Goal: Task Accomplishment & Management: Manage account settings

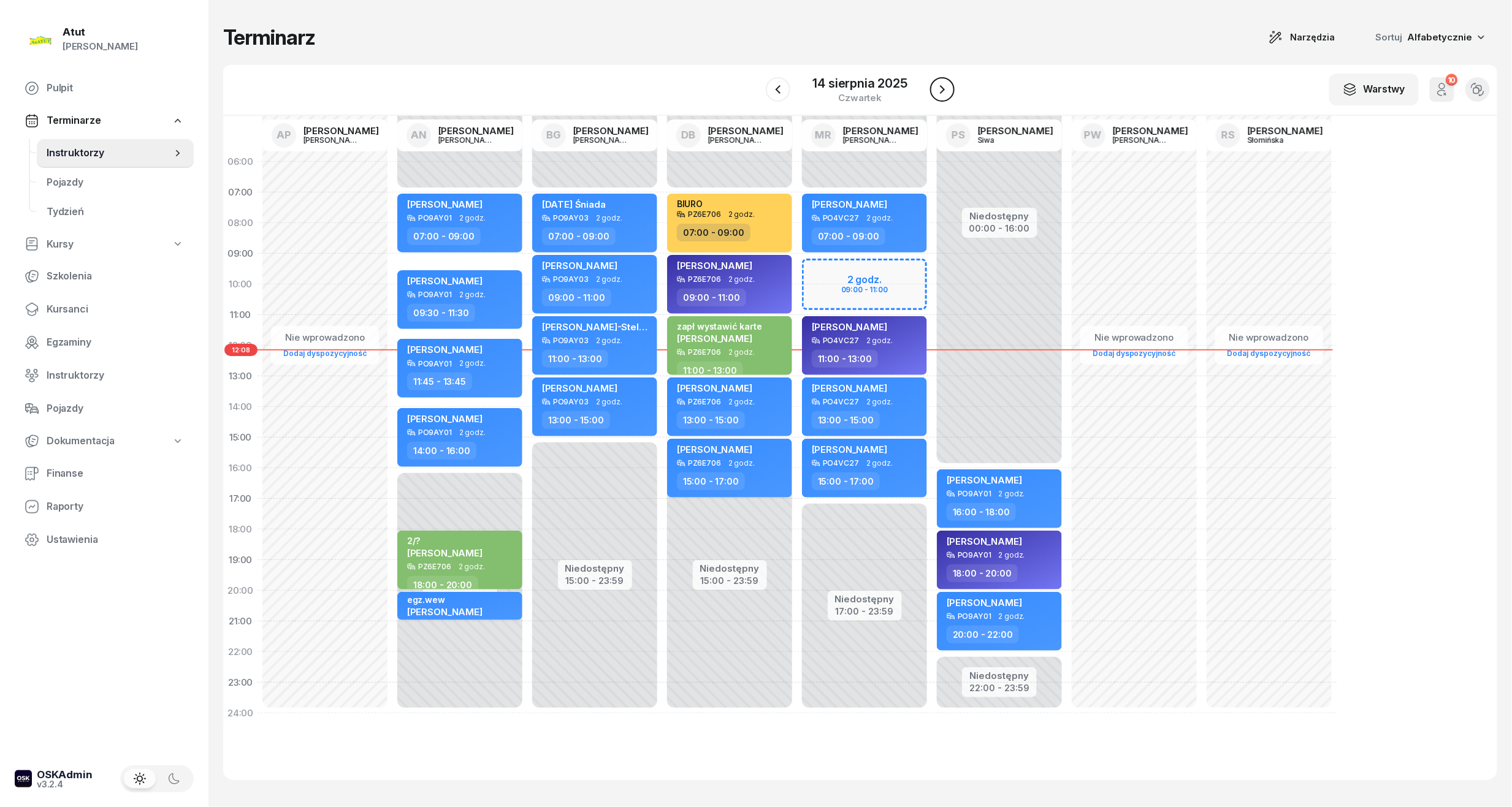
click at [938, 97] on button "button" at bounding box center [943, 89] width 24 height 24
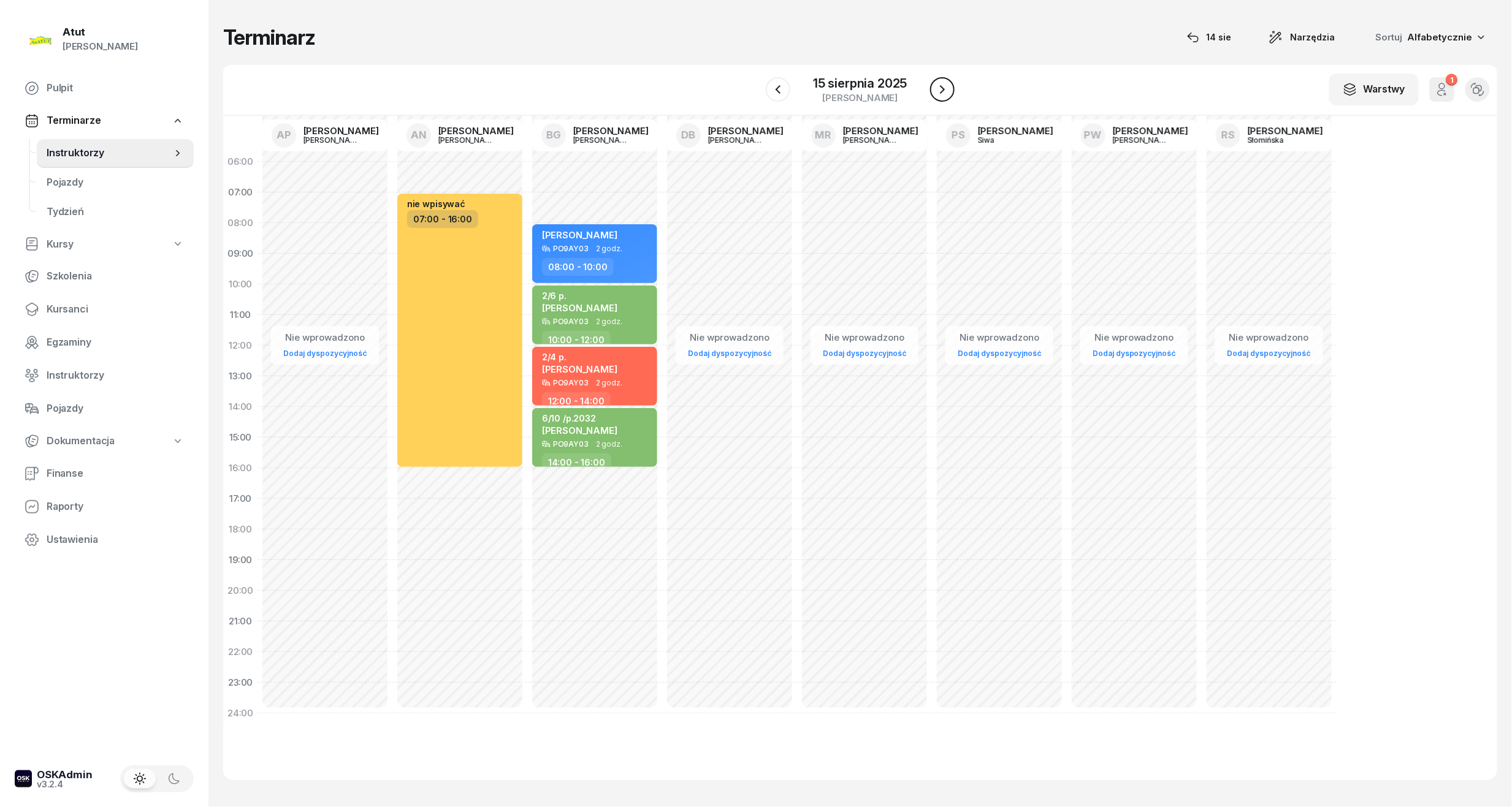
click at [938, 97] on button "button" at bounding box center [943, 89] width 24 height 24
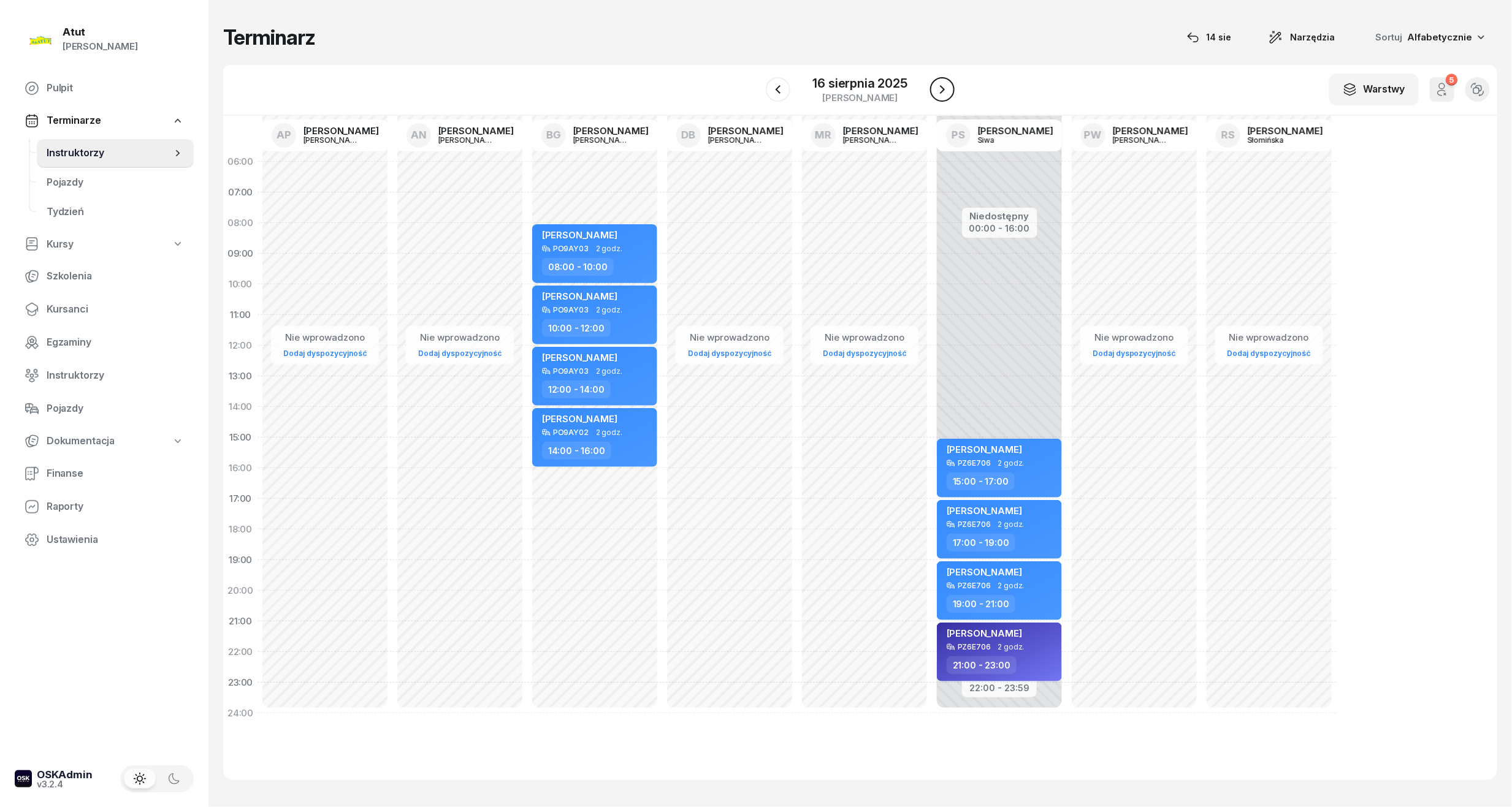
click at [938, 97] on button "button" at bounding box center [943, 89] width 24 height 24
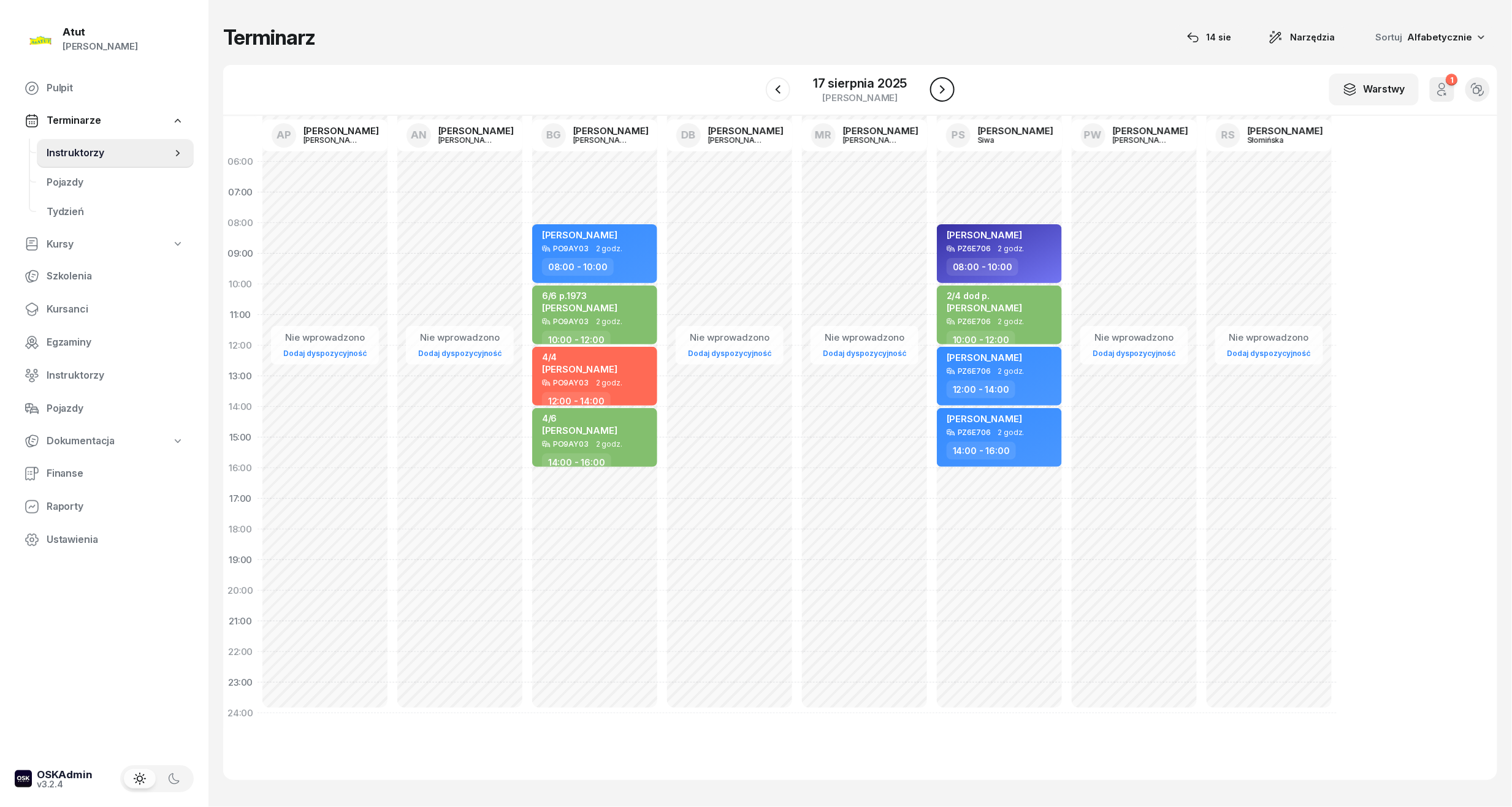
click at [938, 97] on button "button" at bounding box center [943, 89] width 24 height 24
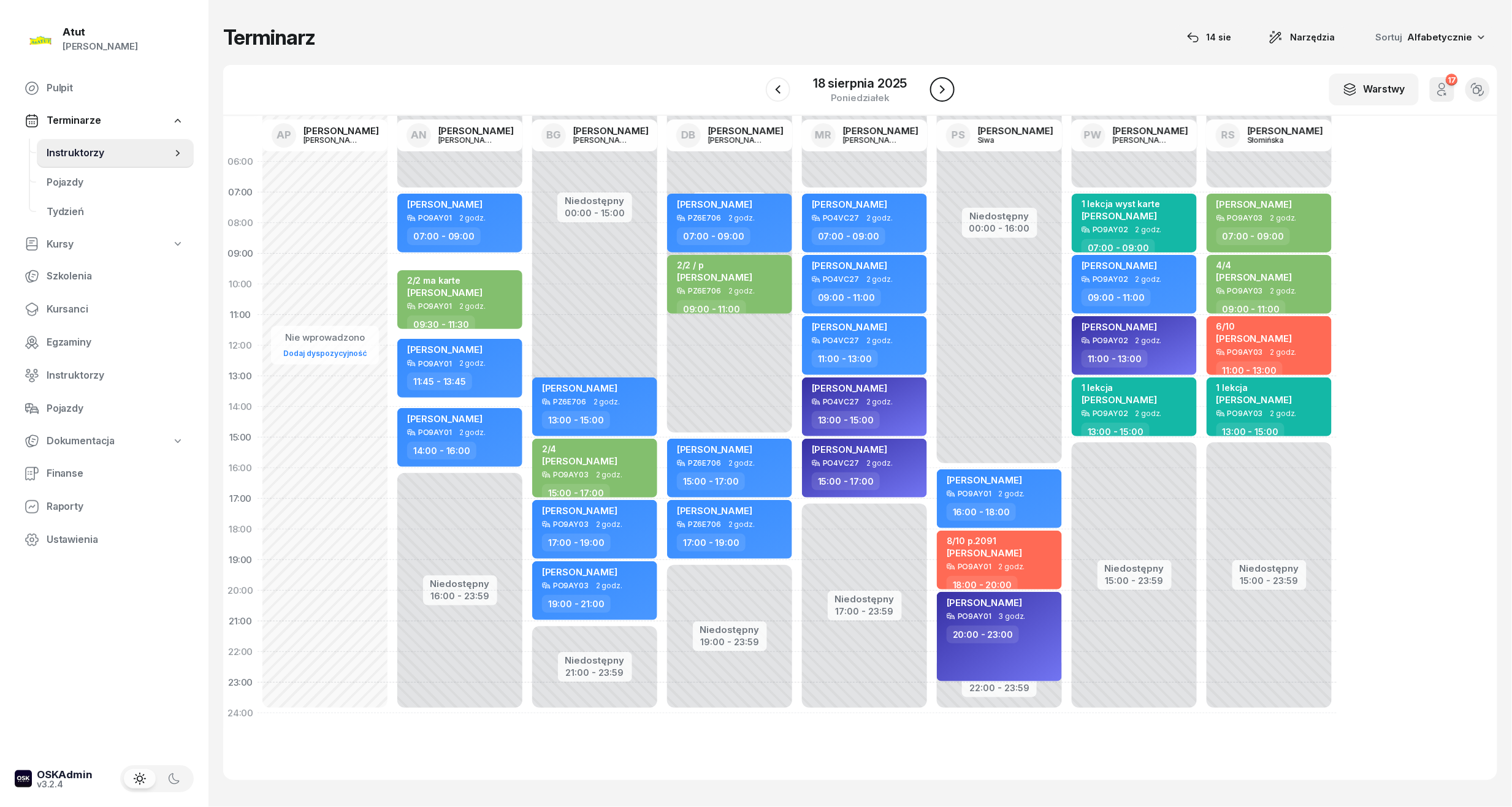
click at [938, 97] on button "button" at bounding box center [943, 89] width 24 height 24
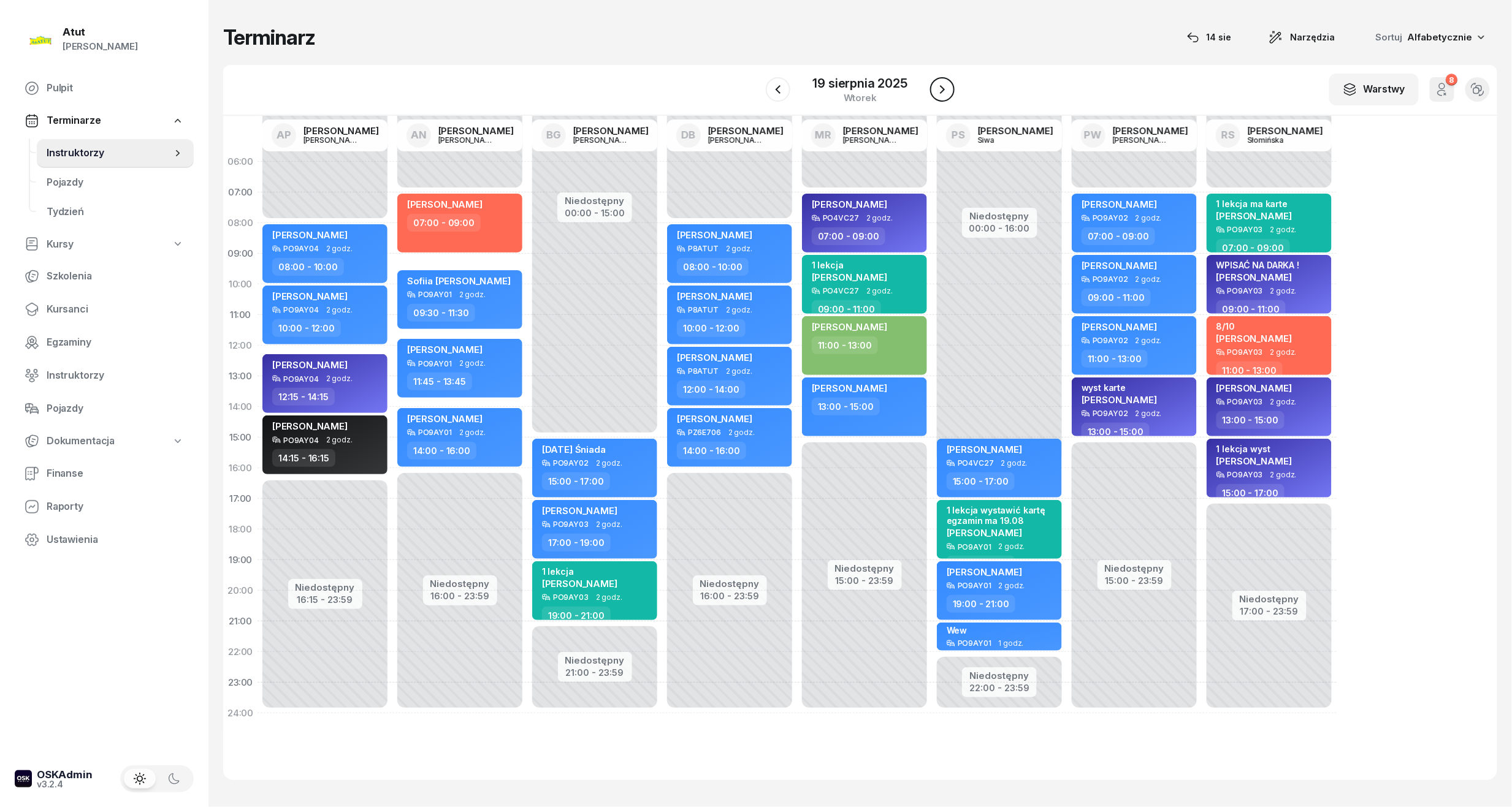
click at [938, 97] on button "button" at bounding box center [943, 89] width 24 height 24
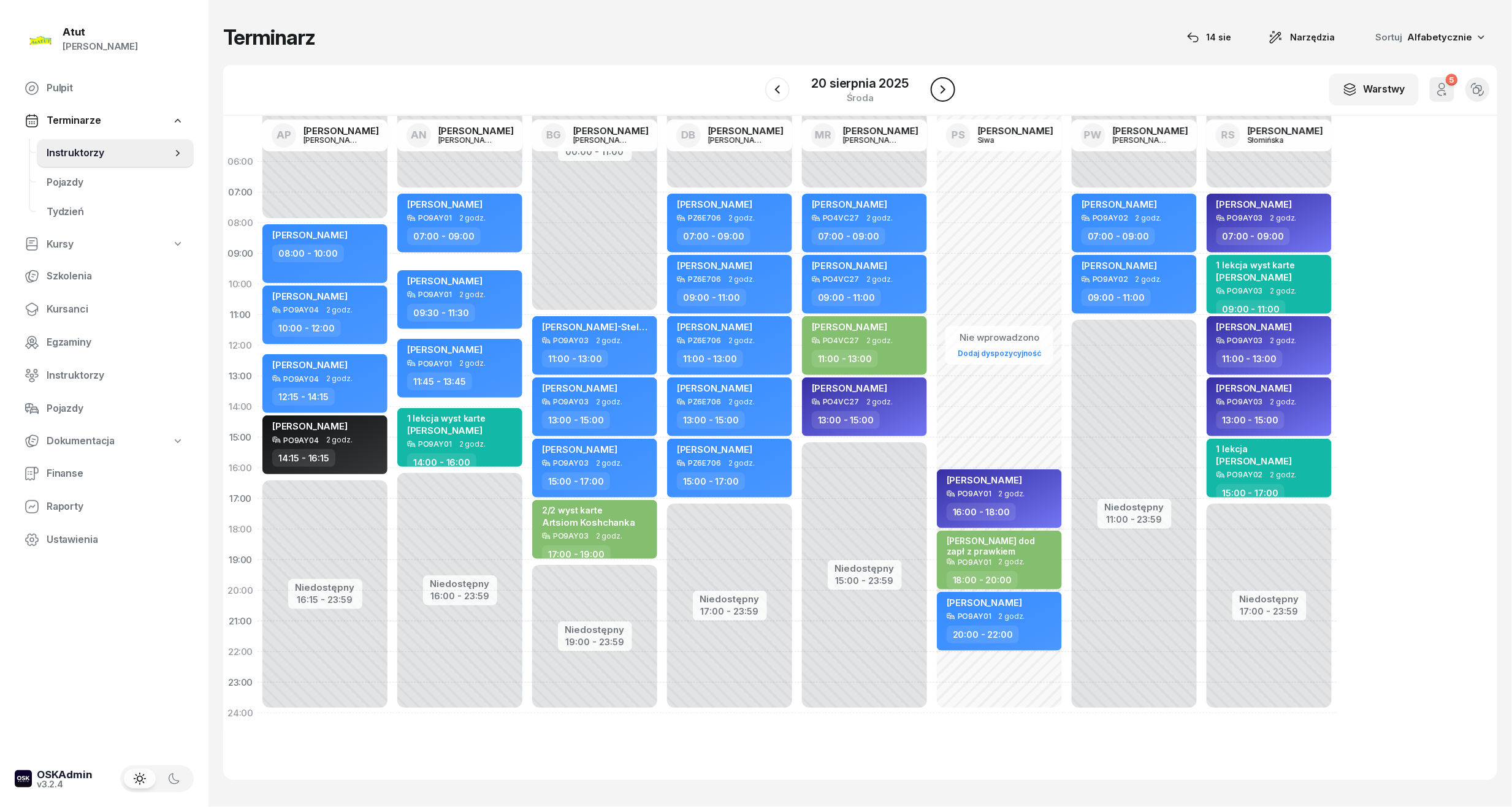
click at [938, 97] on button "button" at bounding box center [943, 89] width 24 height 24
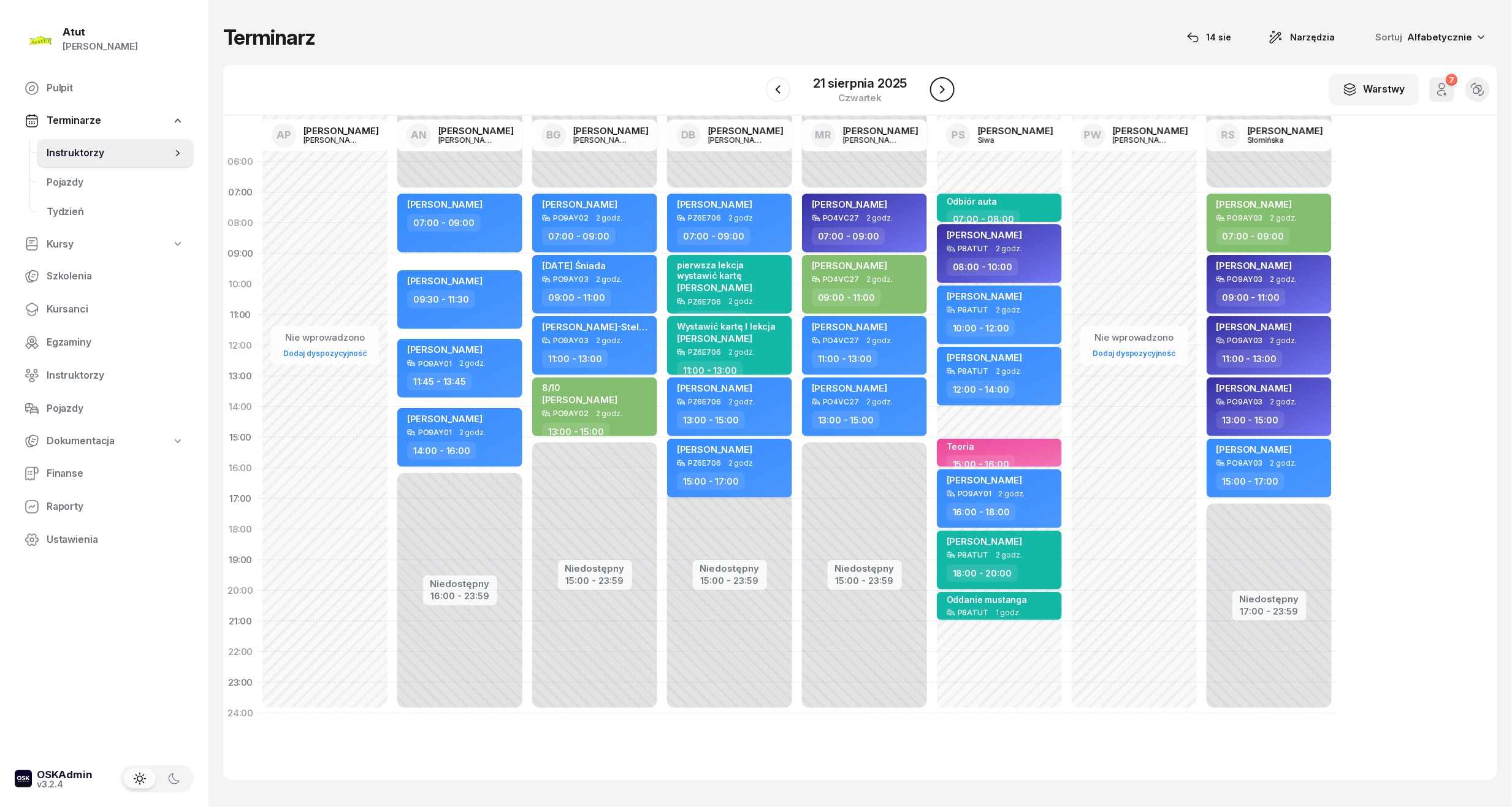
click at [945, 91] on icon "button" at bounding box center [943, 90] width 15 height 15
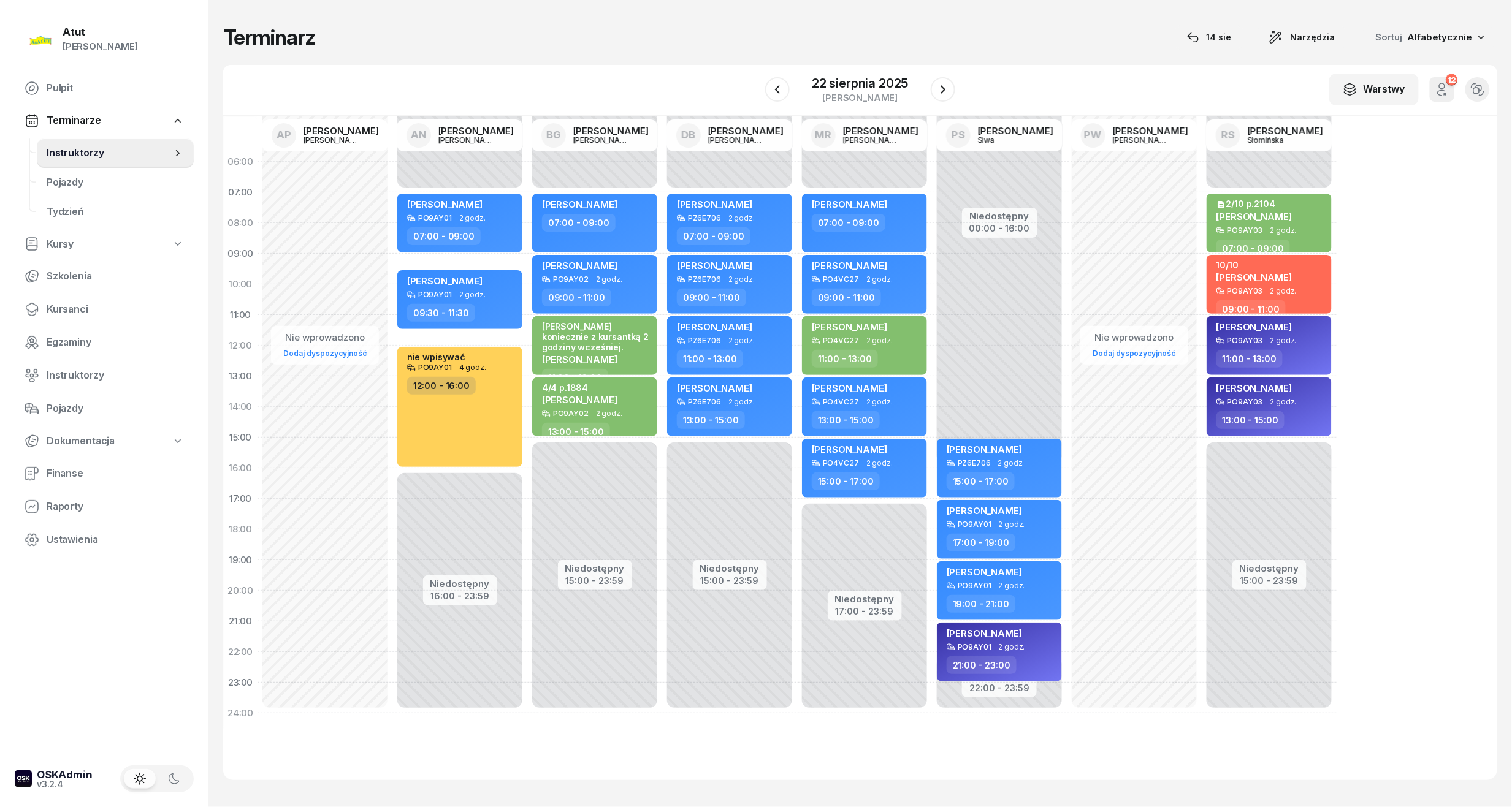
click at [928, 89] on div "22 sierpnia 2025 piątek" at bounding box center [860, 90] width 189 height 35
click at [938, 91] on icon "button" at bounding box center [943, 90] width 15 height 15
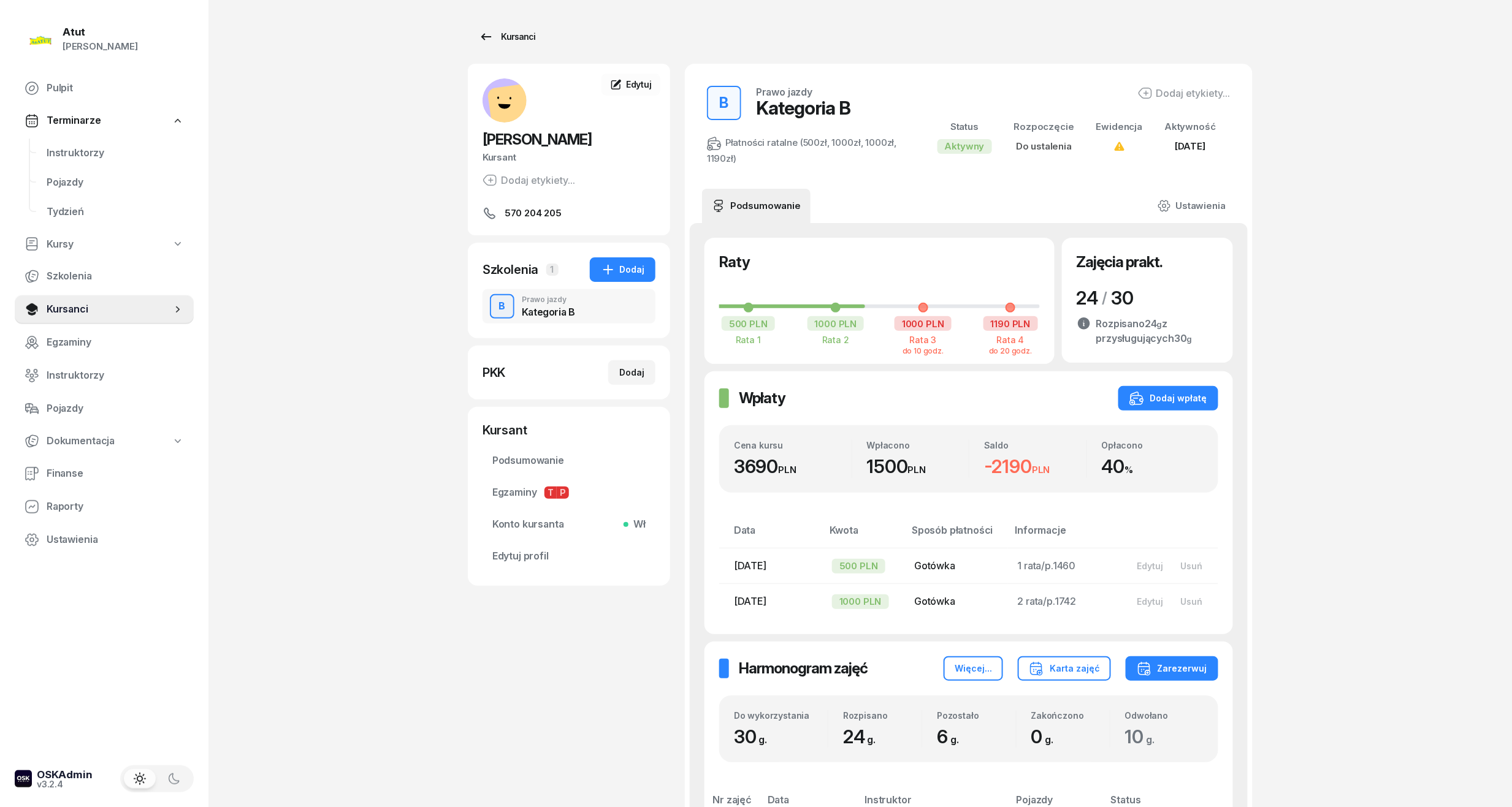
click at [517, 28] on link "Kursanci" at bounding box center [507, 36] width 78 height 24
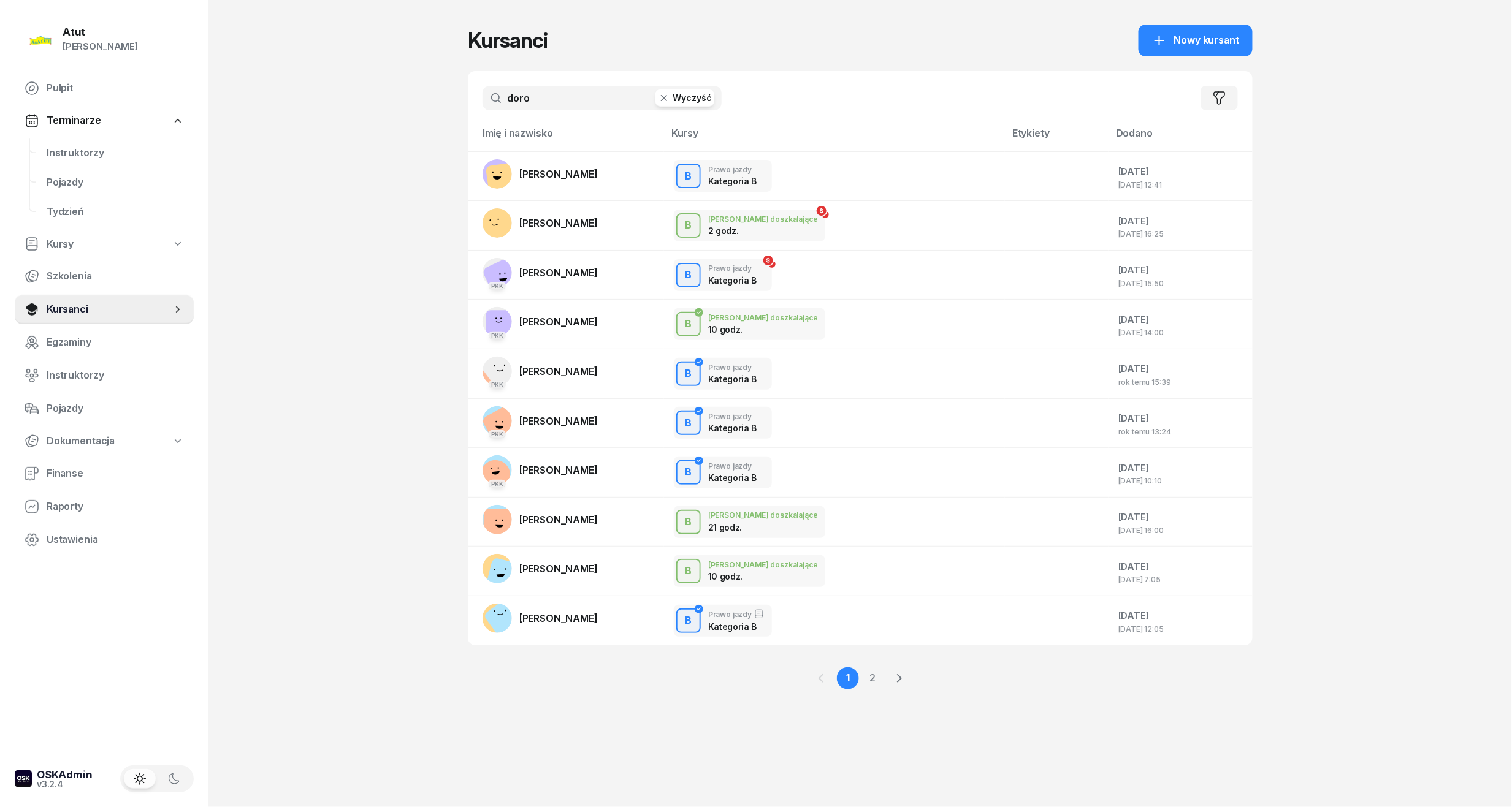
click at [688, 91] on button "Wyczyść" at bounding box center [684, 97] width 59 height 17
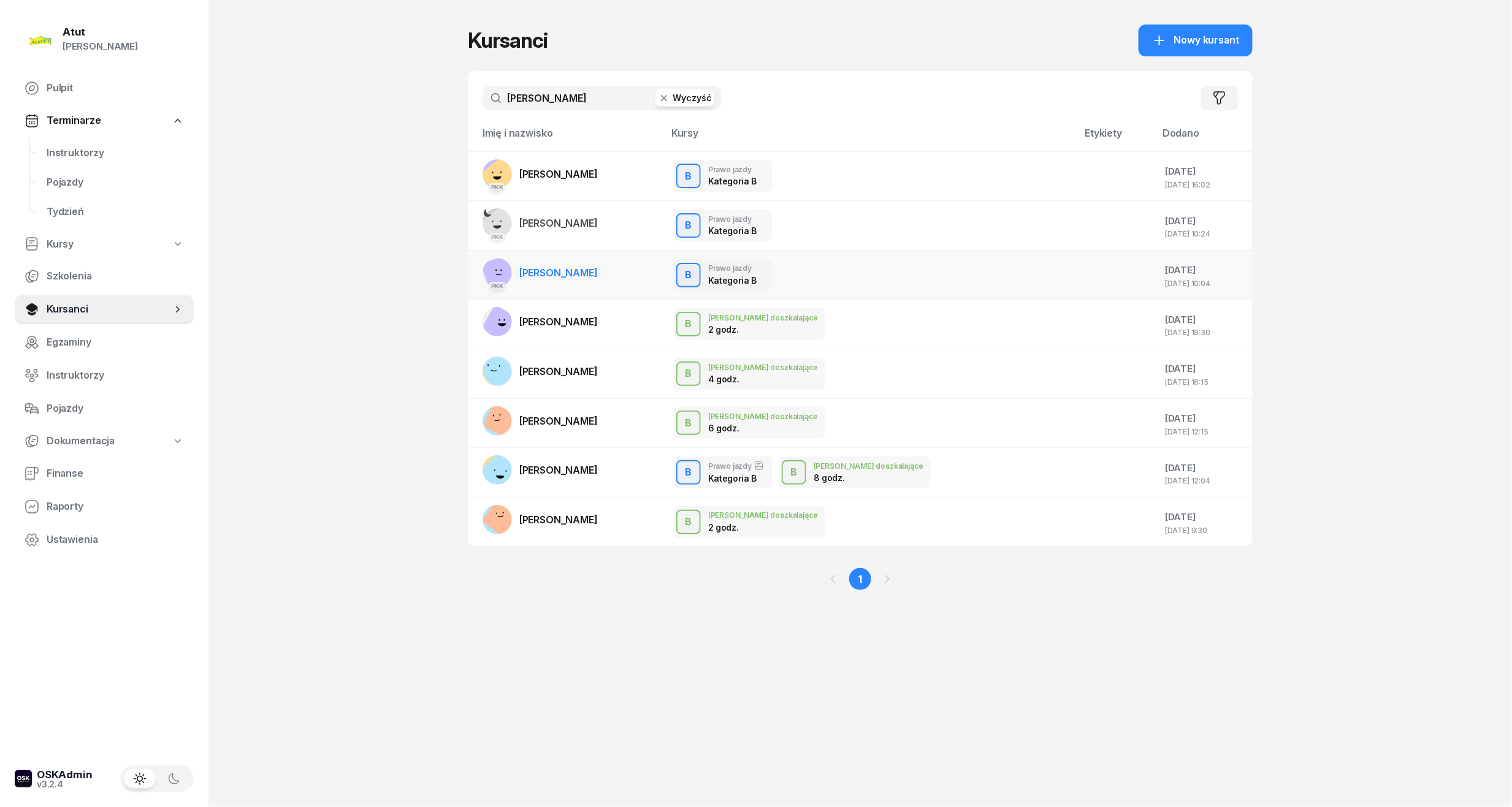
type input "[PERSON_NAME]"
click at [598, 277] on span "[PERSON_NAME]" at bounding box center [559, 272] width 78 height 12
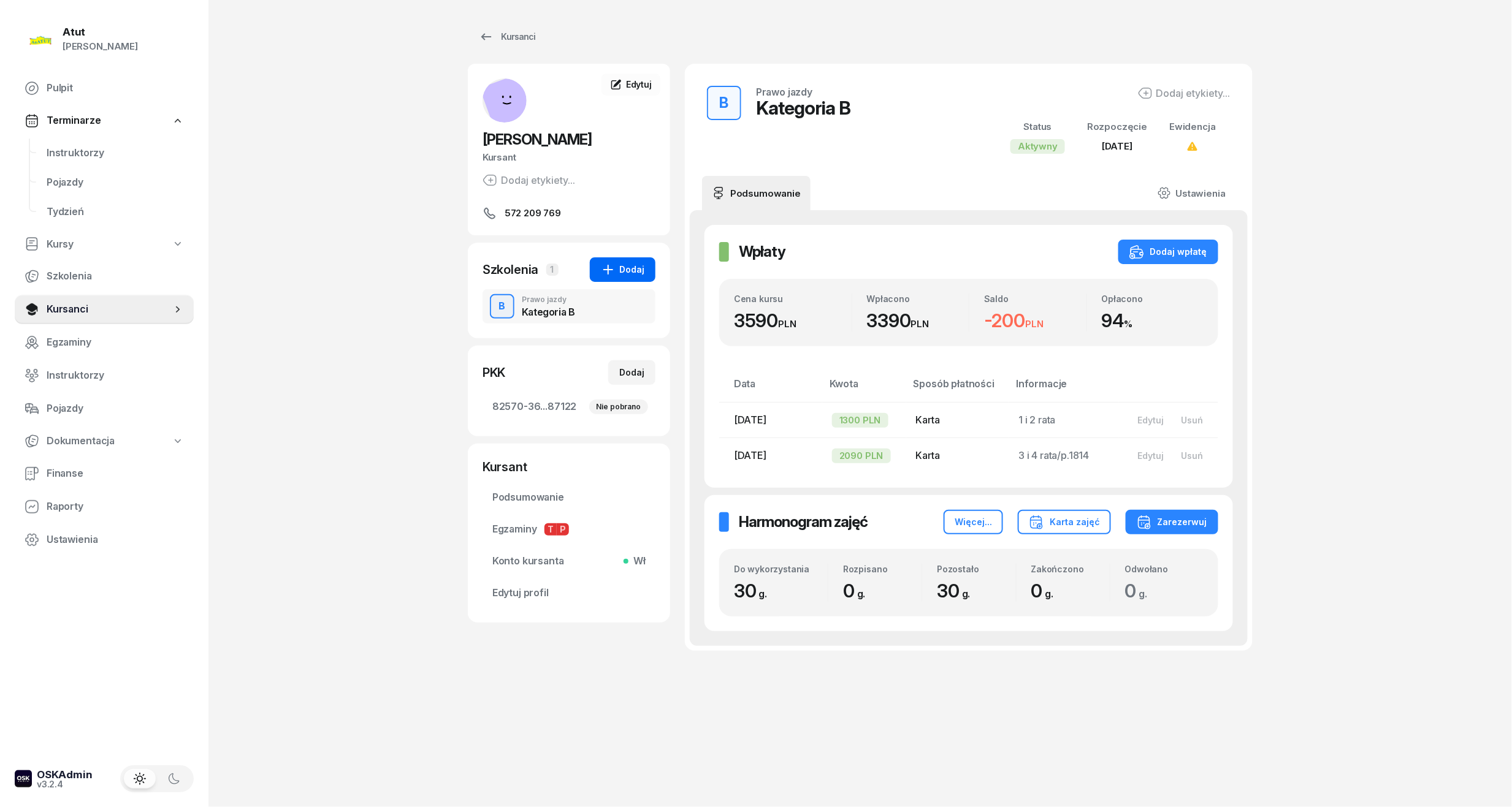
click at [615, 268] on icon "button" at bounding box center [609, 270] width 15 height 15
click at [795, 293] on link "Jazdy doszkalające" at bounding box center [747, 292] width 162 height 30
select select "B"
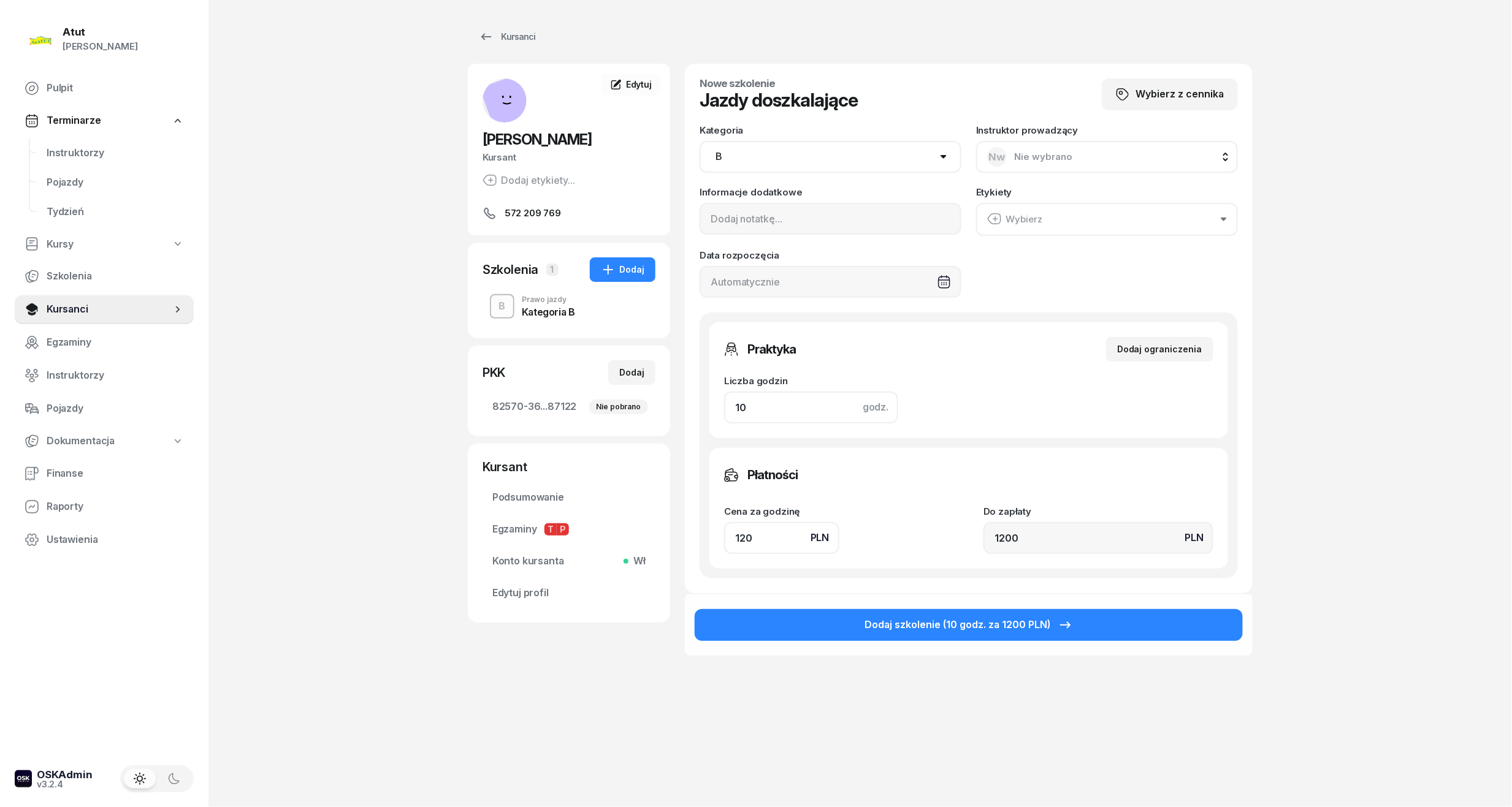
click at [788, 401] on input "10" at bounding box center [811, 407] width 174 height 32
type input "1"
type input "120"
type input "4"
type input "480"
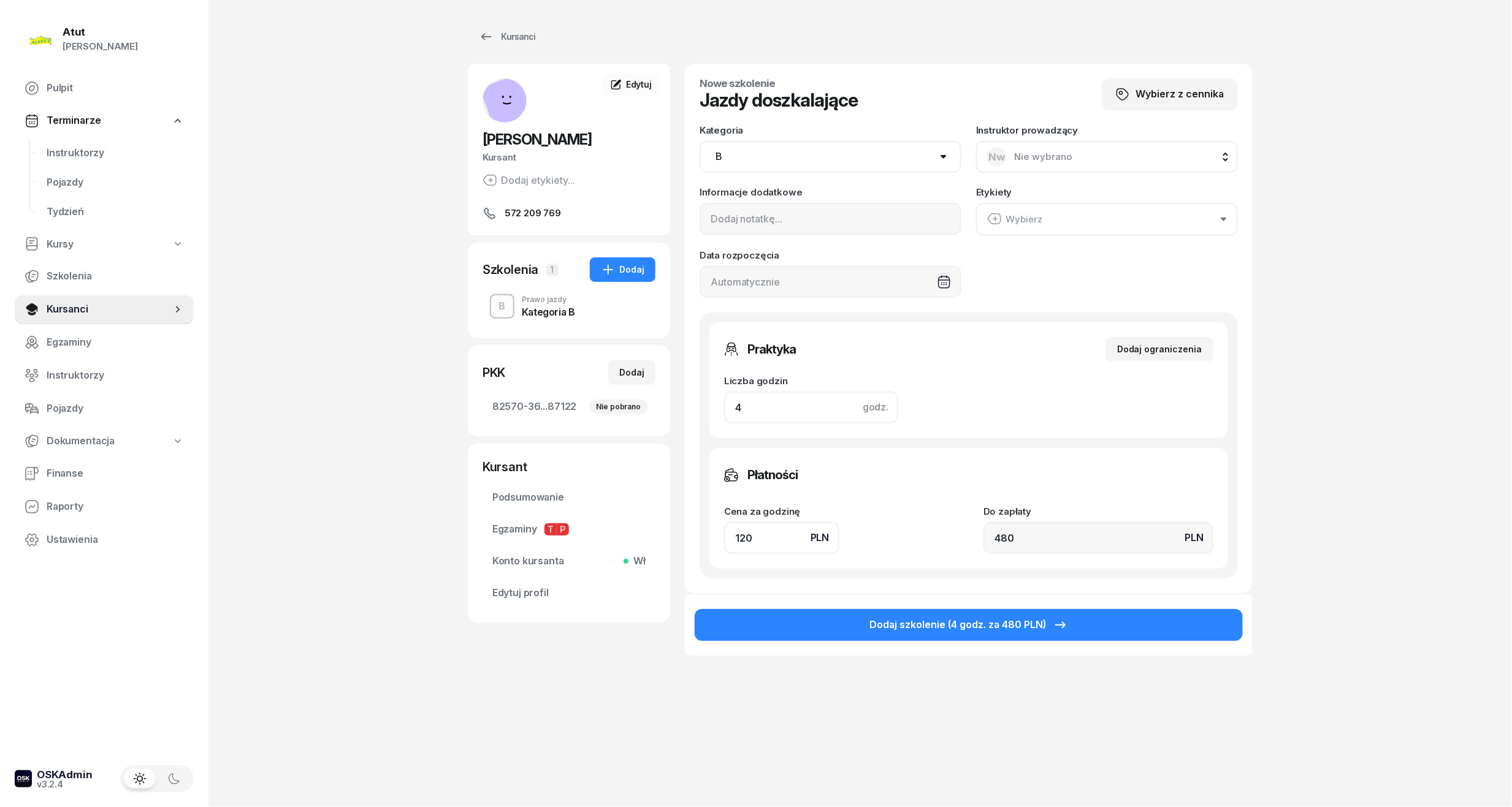
type input "4"
click at [1026, 538] on input "480" at bounding box center [1099, 538] width 230 height 32
drag, startPoint x: 774, startPoint y: 532, endPoint x: 737, endPoint y: 536, distance: 37.2
click at [737, 536] on input "120" at bounding box center [782, 538] width 115 height 32
click at [793, 537] on input "120" at bounding box center [782, 538] width 115 height 32
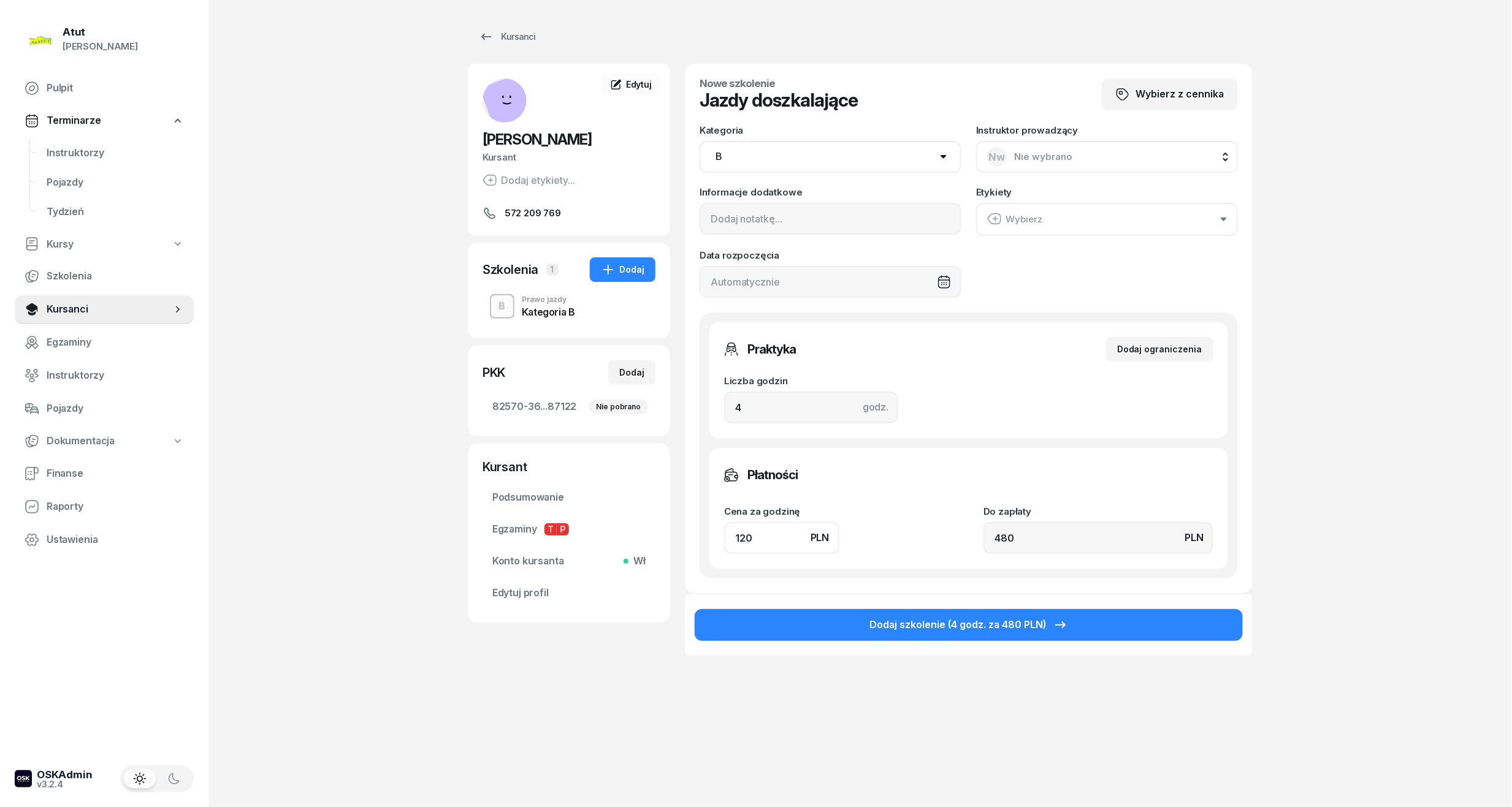
drag, startPoint x: 765, startPoint y: 541, endPoint x: 731, endPoint y: 542, distance: 34.0
click at [731, 542] on input "120" at bounding box center [782, 538] width 115 height 32
type input "5"
type input "20"
type input "55"
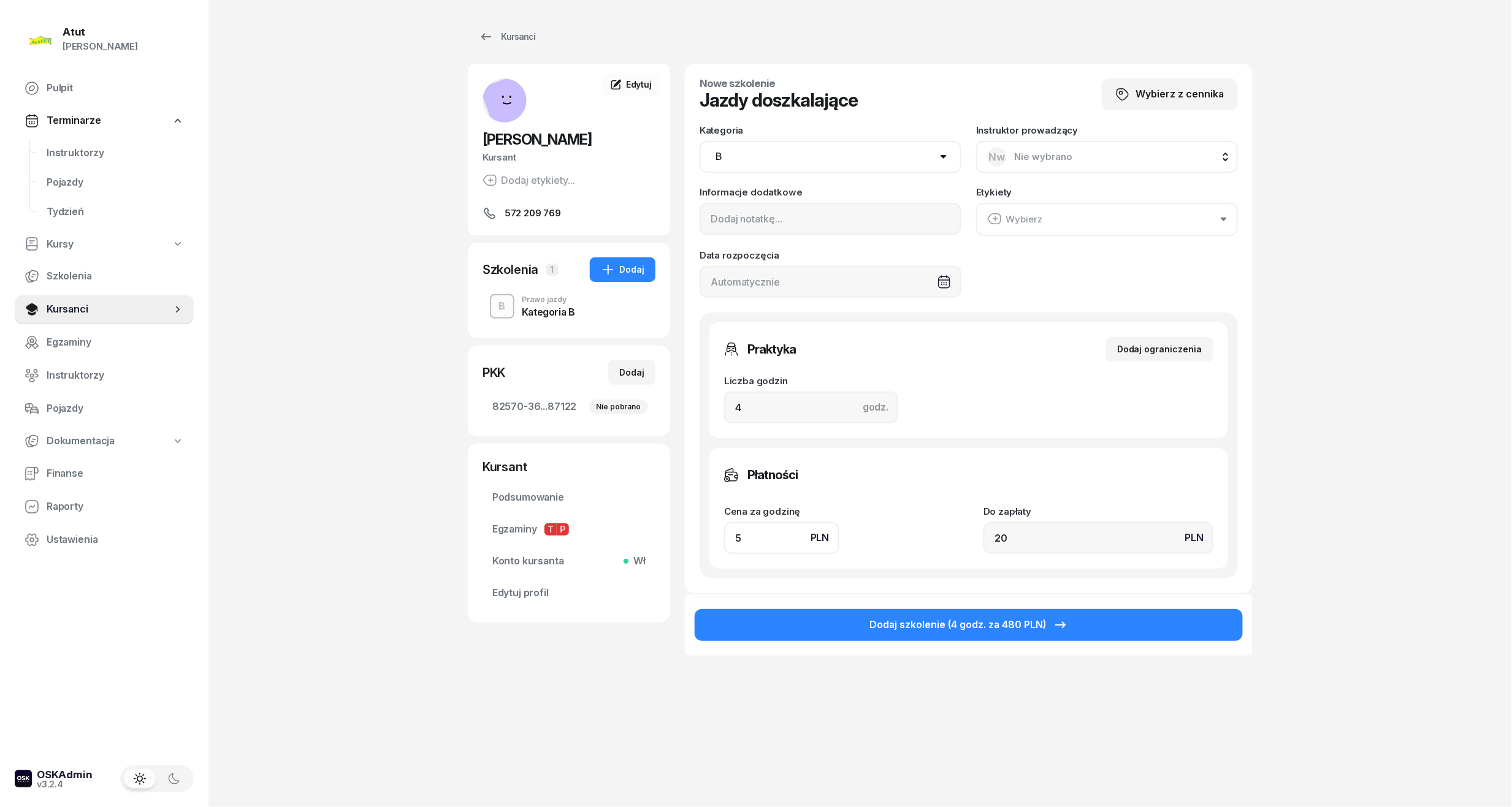
type input "220"
type input "559"
type input "2236"
drag, startPoint x: 1037, startPoint y: 535, endPoint x: 958, endPoint y: 547, distance: 79.9
click at [958, 547] on div "Cena za godzinę PLN 559 Do zapłaty PLN 2236" at bounding box center [969, 531] width 490 height 47
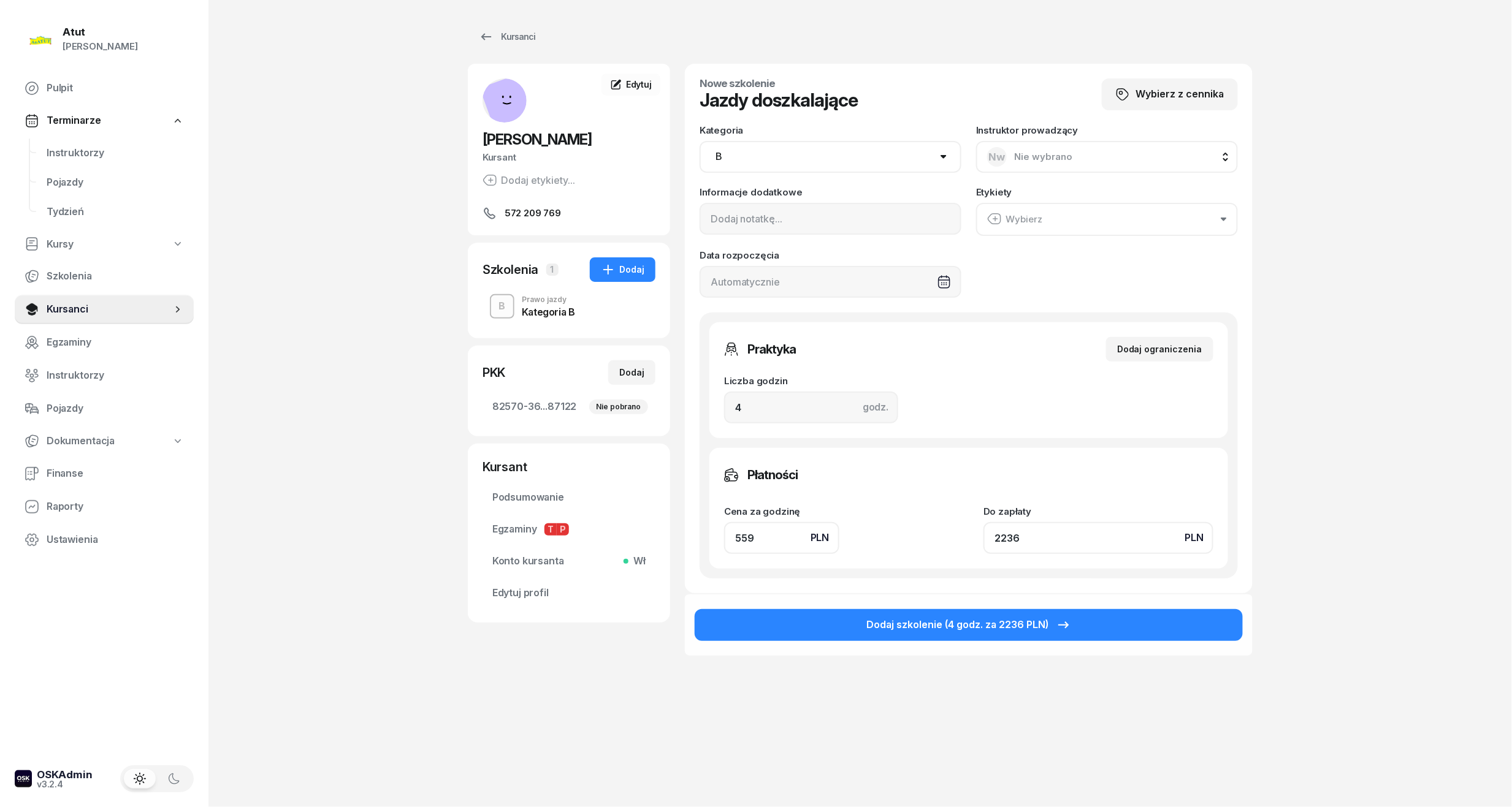
type input "1.25"
type input "5"
type input "13.75"
type input "55"
type input "139.75"
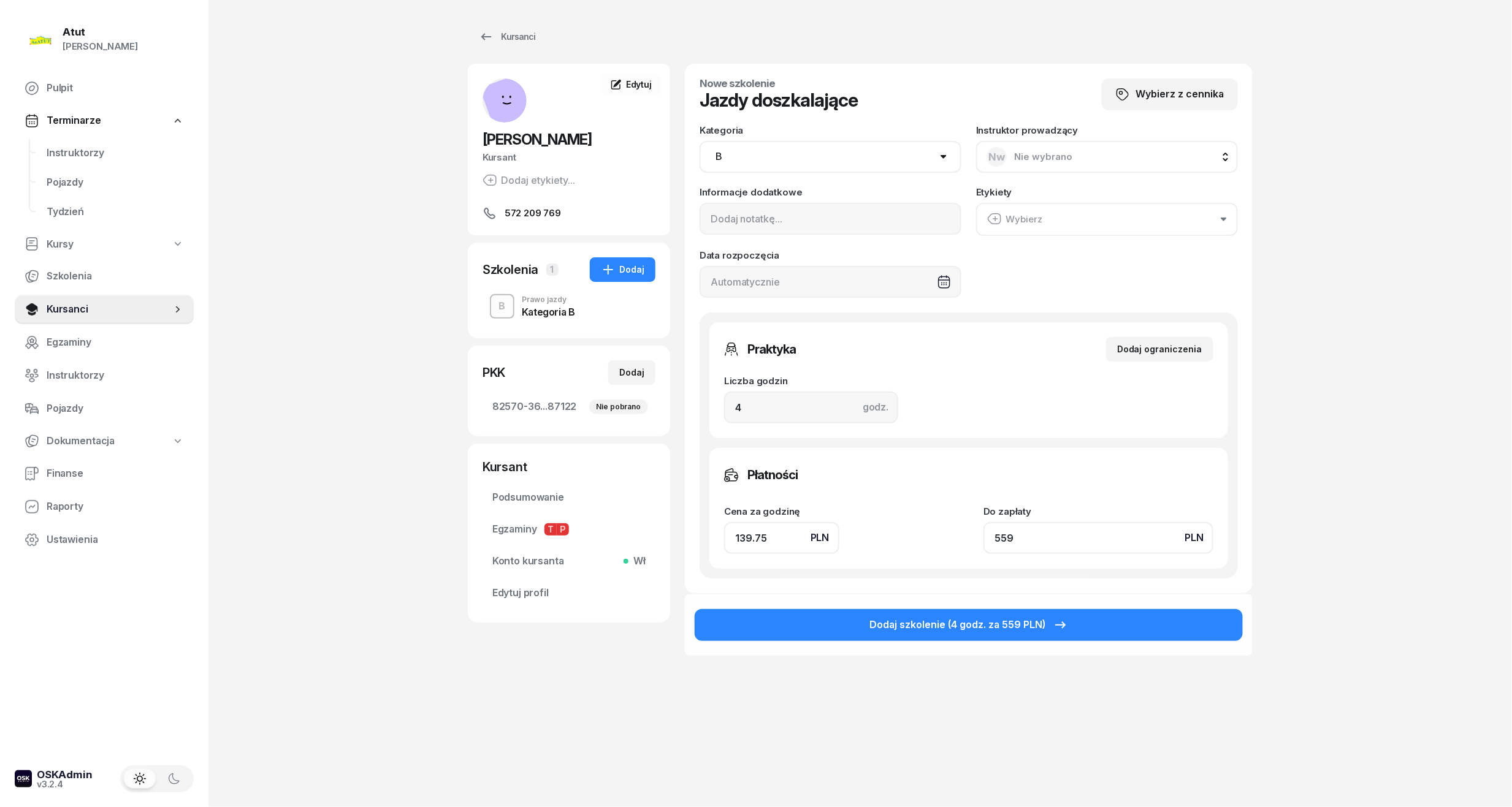
type input "559"
click at [958, 547] on div "Cena za godzinę PLN 139.75 Do zapłaty PLN 559" at bounding box center [969, 531] width 490 height 47
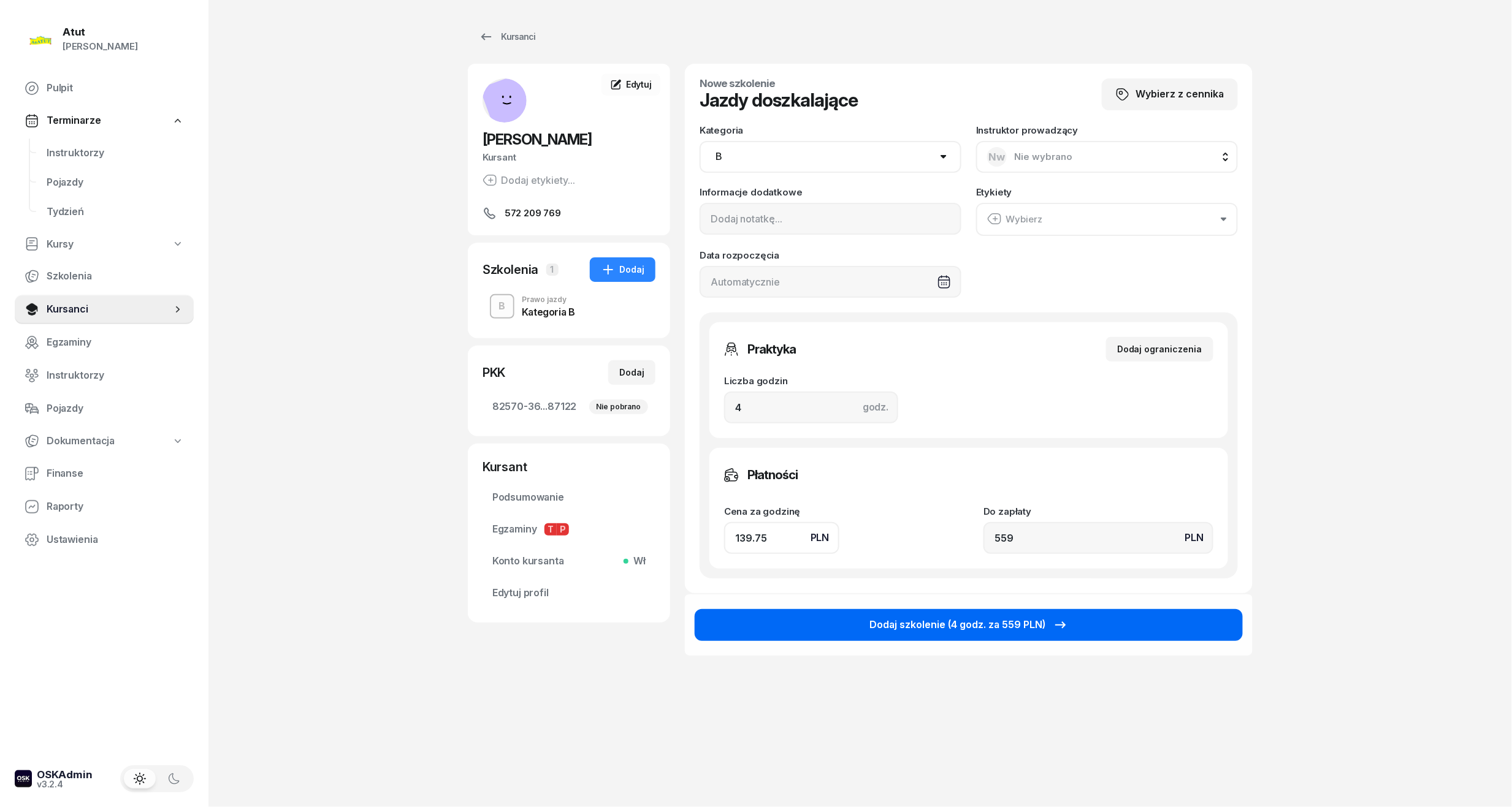
click at [1018, 626] on div "Dodaj szkolenie (4 godz. za 559 PLN)" at bounding box center [969, 625] width 198 height 16
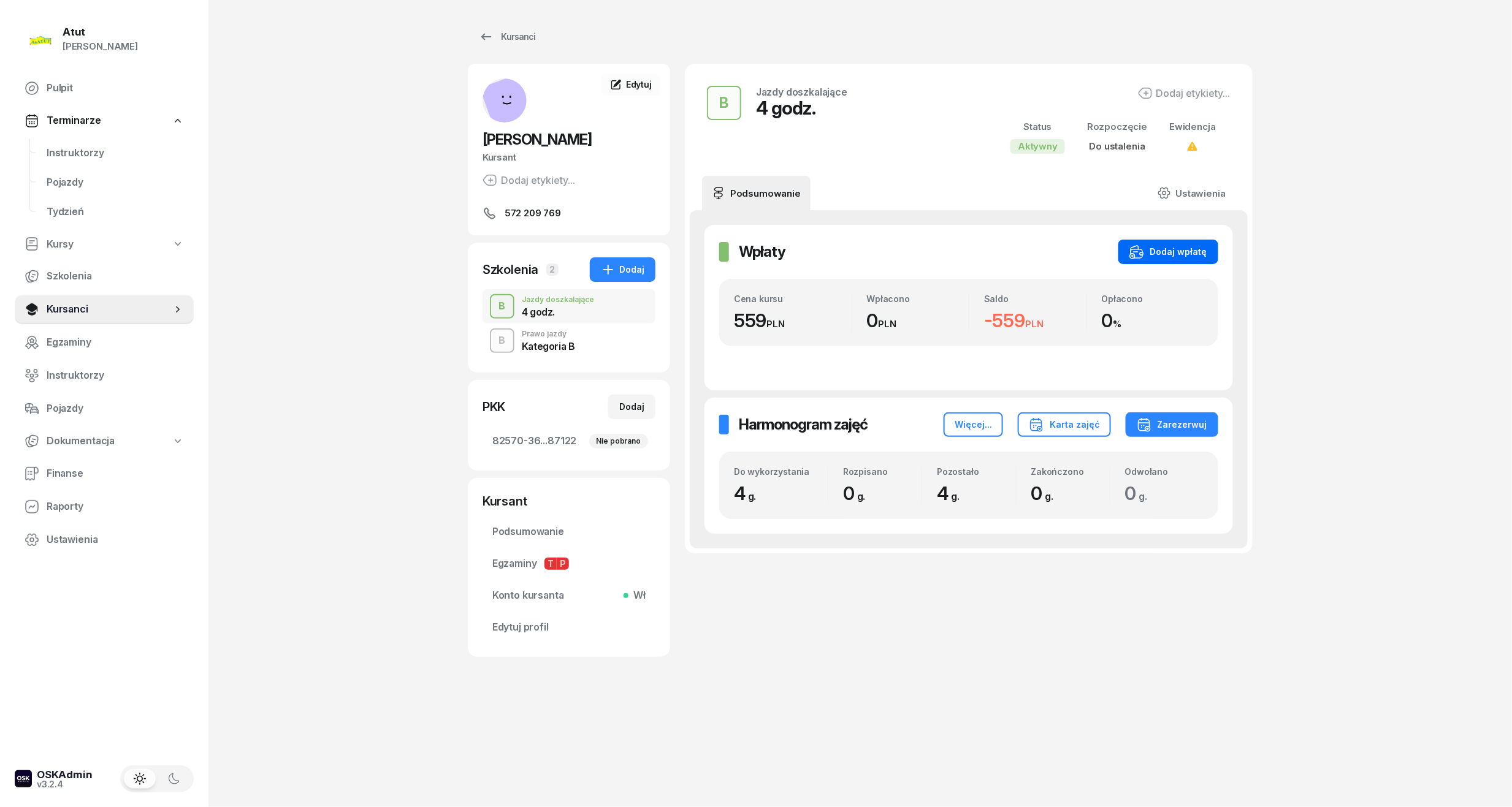
click at [1152, 249] on div "Dodaj wpłatę" at bounding box center [1168, 252] width 78 height 15
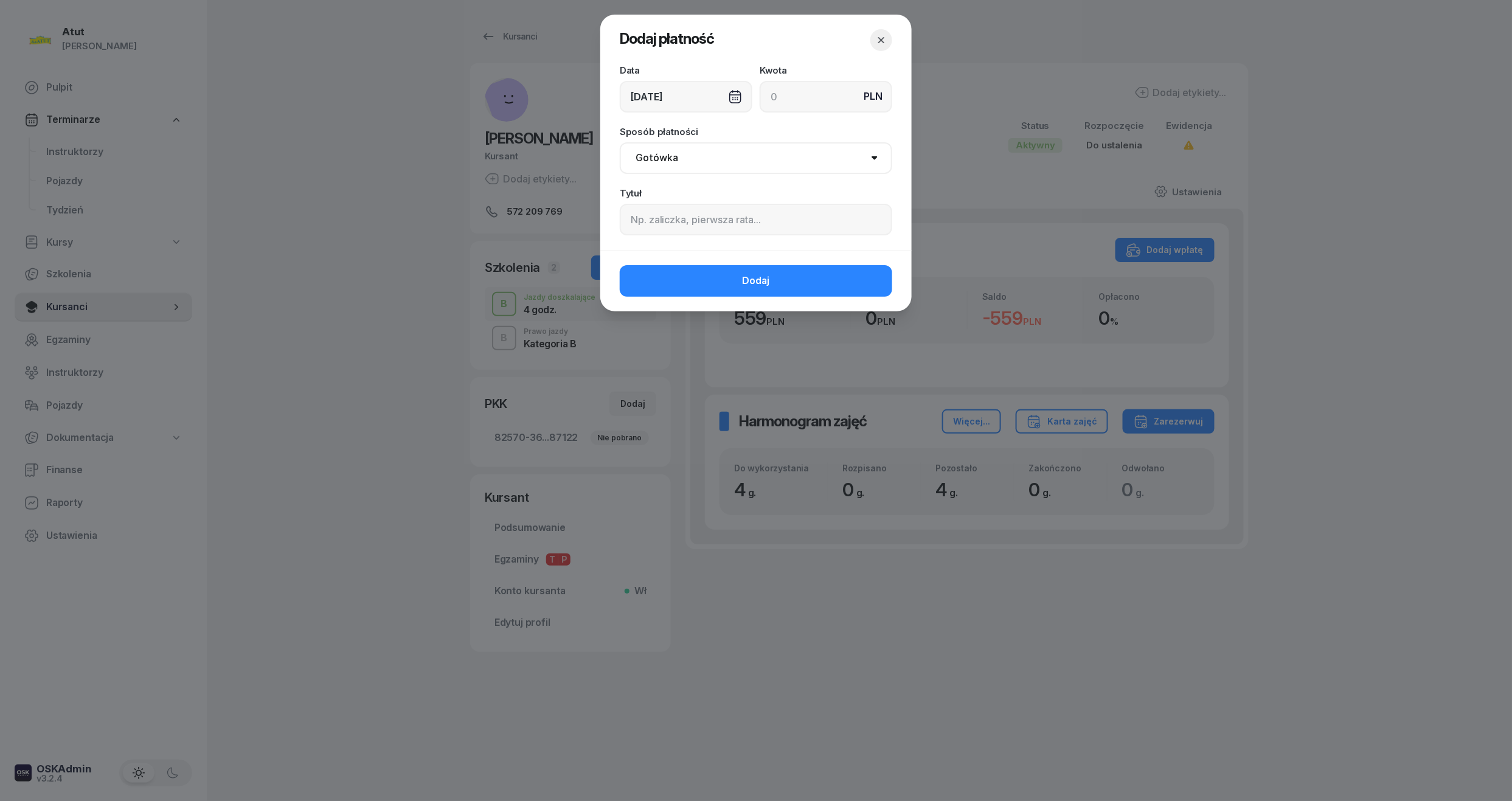
drag, startPoint x: 682, startPoint y: 158, endPoint x: 667, endPoint y: 172, distance: 20.5
click at [682, 158] on select "Gotówka Karta Przelew Płatności online BLIK" at bounding box center [756, 158] width 272 height 32
select select "card"
click at [620, 142] on select "Gotówka Karta Przelew Płatności online BLIK" at bounding box center [756, 158] width 272 height 32
click at [792, 105] on input at bounding box center [826, 97] width 133 height 32
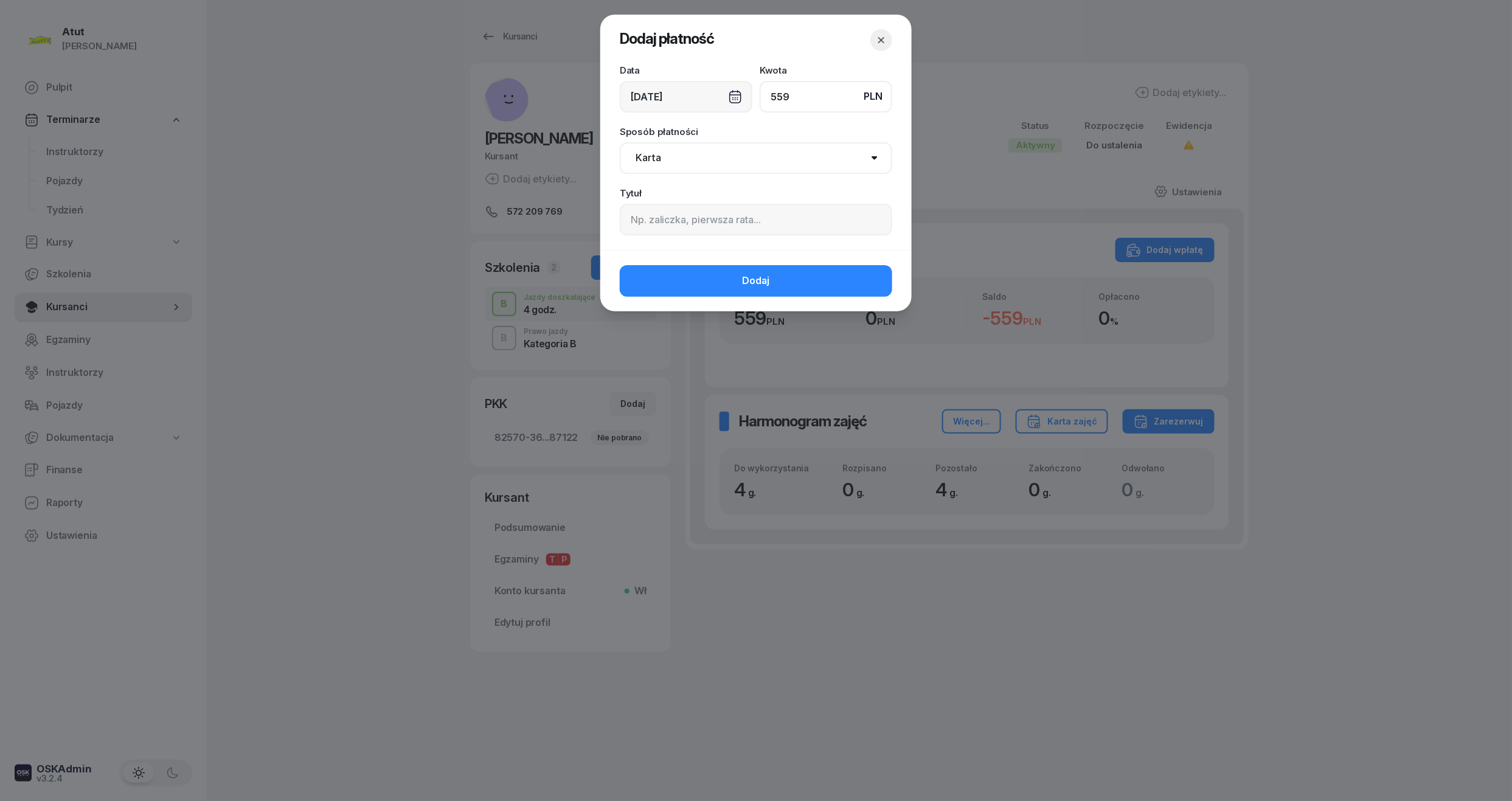
type input "559"
click at [718, 221] on input at bounding box center [756, 219] width 272 height 32
type input "P.2127"
click at [759, 283] on span "Dodaj" at bounding box center [756, 281] width 28 height 16
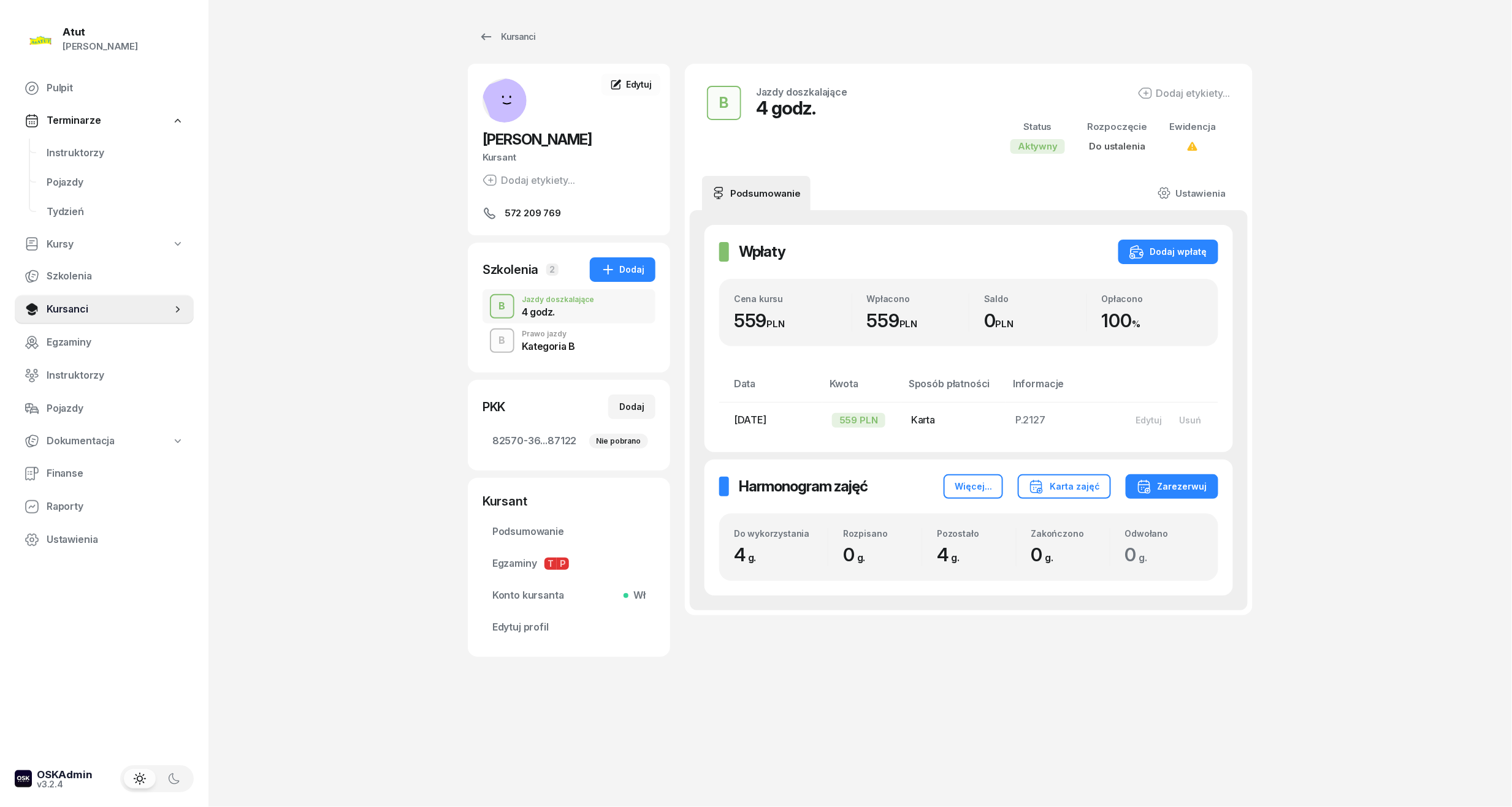
drag, startPoint x: 638, startPoint y: 131, endPoint x: 482, endPoint y: 147, distance: 156.8
click at [483, 147] on h2 "[PERSON_NAME]" at bounding box center [569, 139] width 173 height 20
copy span "[PERSON_NAME]"
